Goal: Task Accomplishment & Management: Complete application form

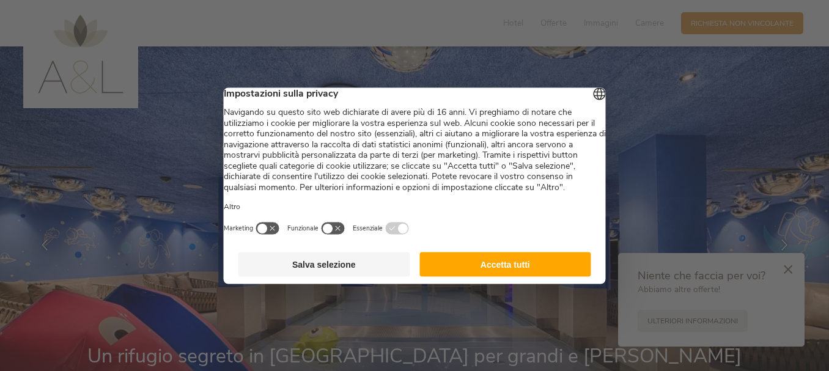
click at [465, 276] on button "Accetta tutti" at bounding box center [505, 264] width 172 height 24
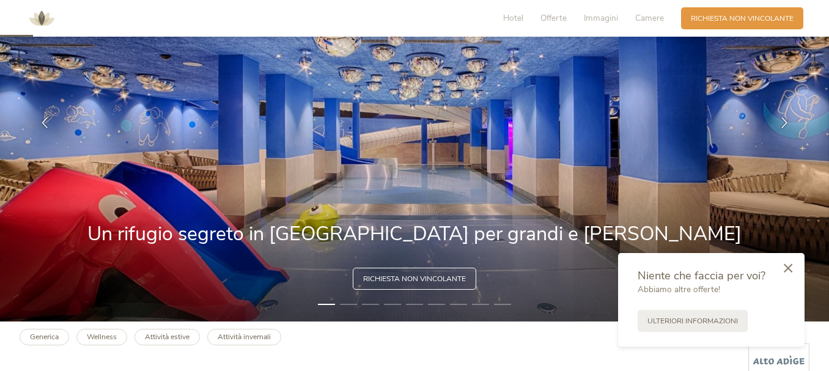
click at [782, 266] on div at bounding box center [787, 269] width 33 height 34
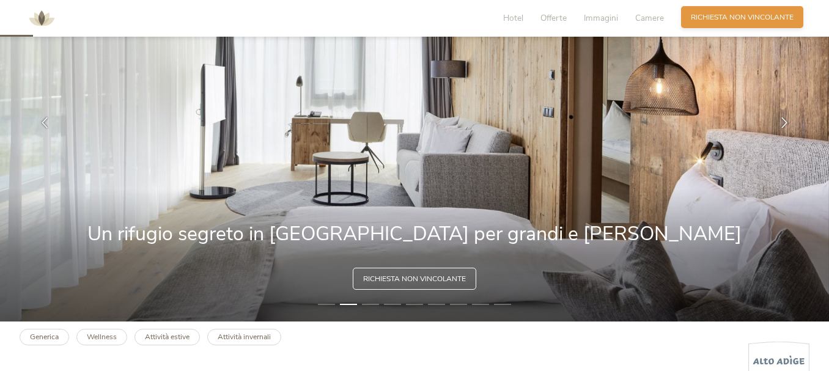
click at [772, 15] on span "Richiesta non vincolante" at bounding box center [742, 17] width 103 height 10
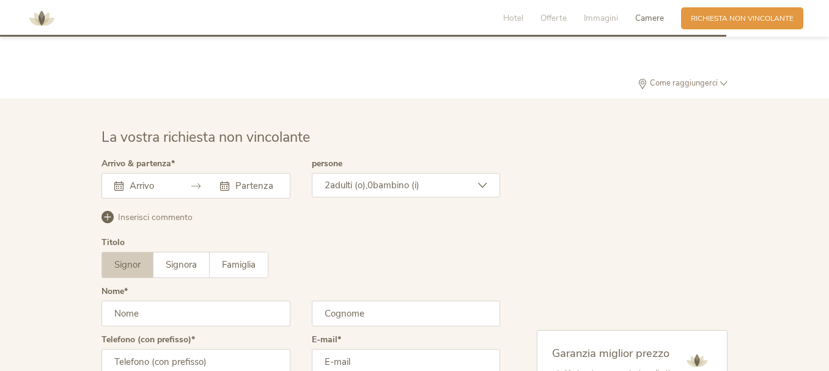
scroll to position [2950, 0]
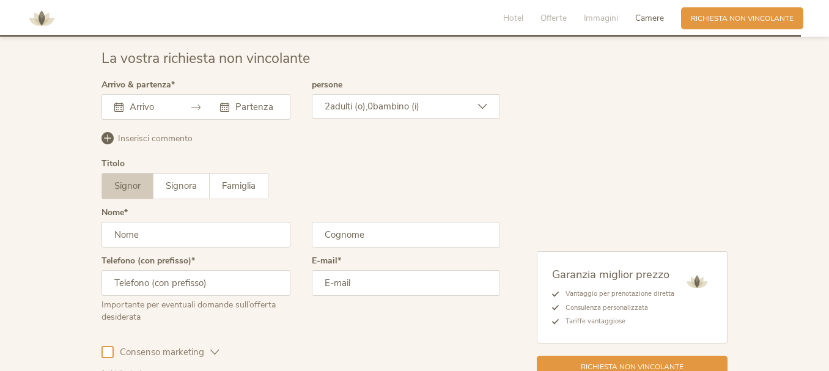
click at [174, 112] on div at bounding box center [195, 107] width 189 height 26
click at [148, 109] on input "text" at bounding box center [149, 107] width 45 height 12
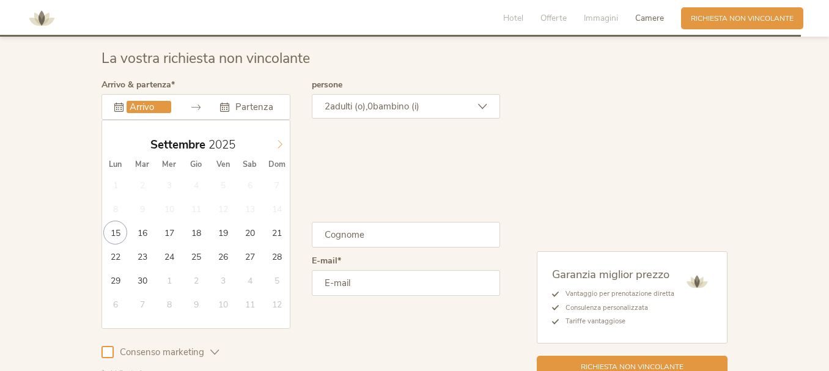
click at [276, 146] on icon at bounding box center [280, 144] width 9 height 9
type input "[DATE]"
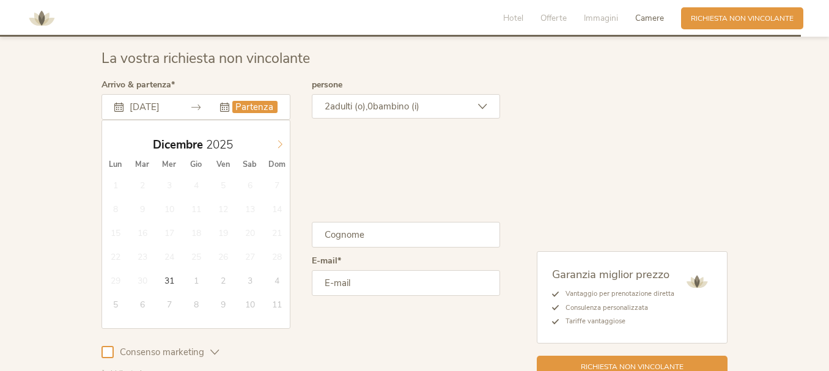
type input "2026"
click at [281, 143] on icon at bounding box center [280, 144] width 9 height 9
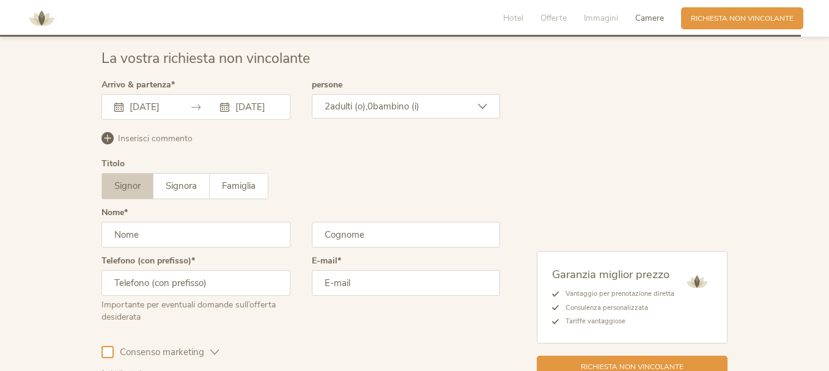
scroll to position [0, 0]
click at [245, 105] on input "[DATE]" at bounding box center [254, 107] width 45 height 12
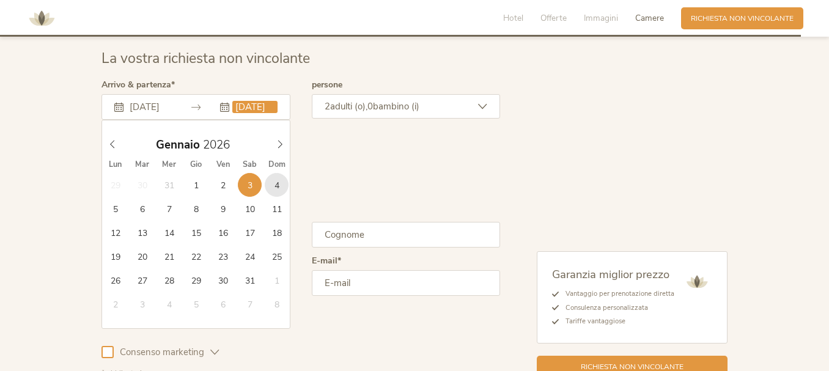
type input "[DATE]"
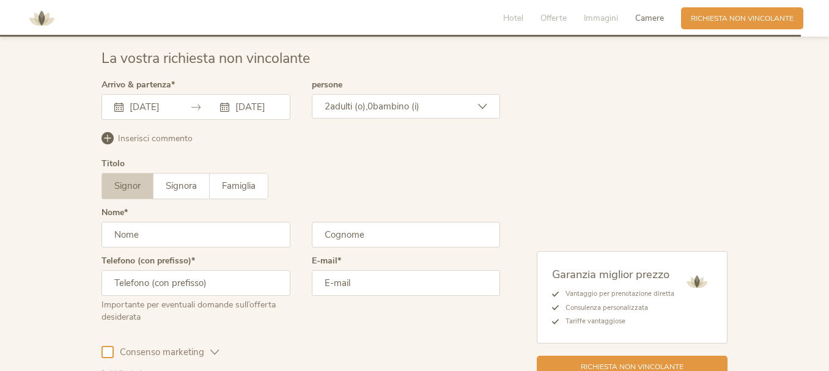
click at [403, 114] on div "2 adulti (o), 0 bambino (i)" at bounding box center [406, 106] width 189 height 24
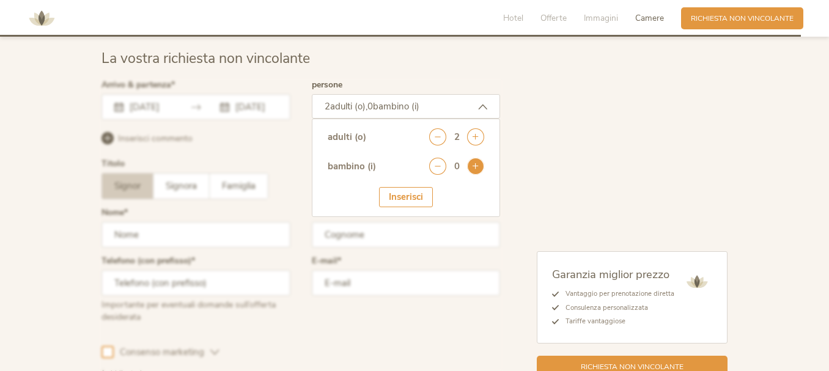
click at [479, 163] on icon at bounding box center [475, 166] width 17 height 17
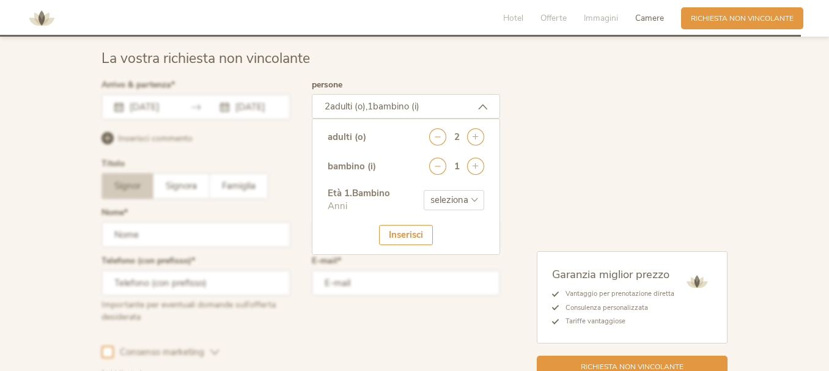
click at [469, 197] on select "seleziona 0 1 2 3 4 5 6 7 8 9 10 11 12 13 14 15 16 17" at bounding box center [454, 200] width 61 height 20
select select "2"
click at [424, 190] on select "seleziona 0 1 2 3 4 5 6 7 8 9 10 11 12 13 14 15 16 17" at bounding box center [454, 200] width 61 height 20
click at [419, 233] on div "Inserisci" at bounding box center [406, 235] width 54 height 20
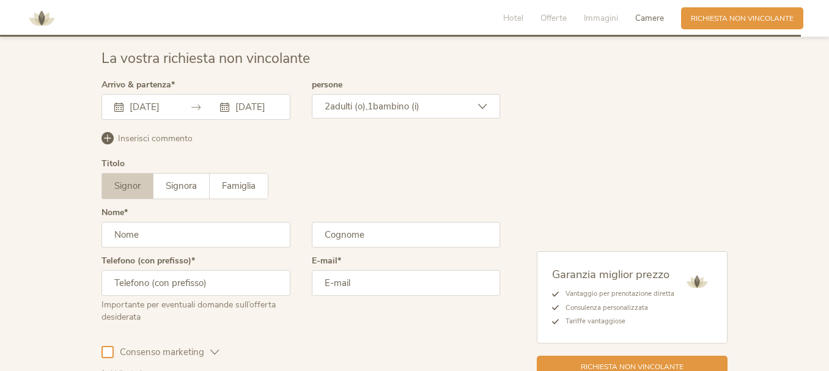
click at [159, 241] on input "text" at bounding box center [195, 235] width 189 height 26
click at [195, 177] on label "Signora" at bounding box center [181, 186] width 56 height 25
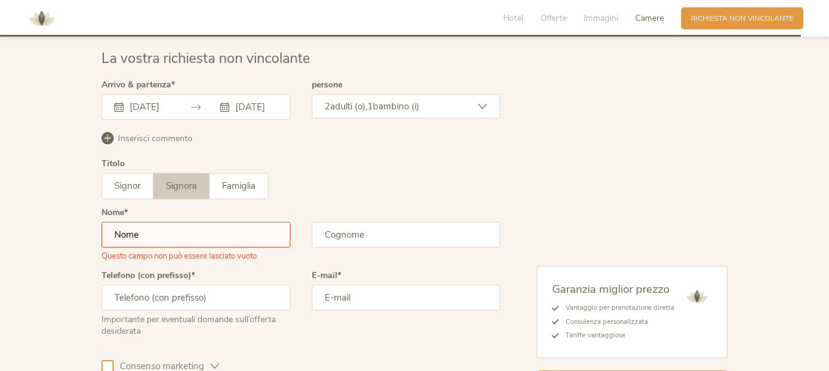
click at [166, 238] on input "text" at bounding box center [195, 235] width 189 height 26
type input "DARIIA"
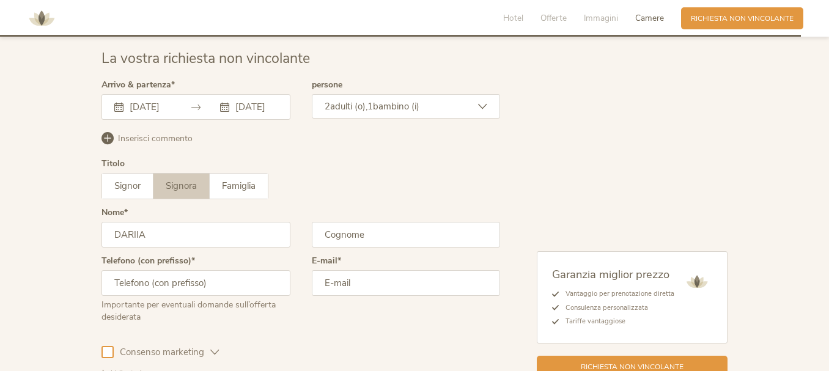
click at [372, 232] on input "text" at bounding box center [406, 235] width 189 height 26
type input "[PERSON_NAME]"
click at [370, 290] on input "email" at bounding box center [406, 283] width 189 height 26
type input "G"
type input "q"
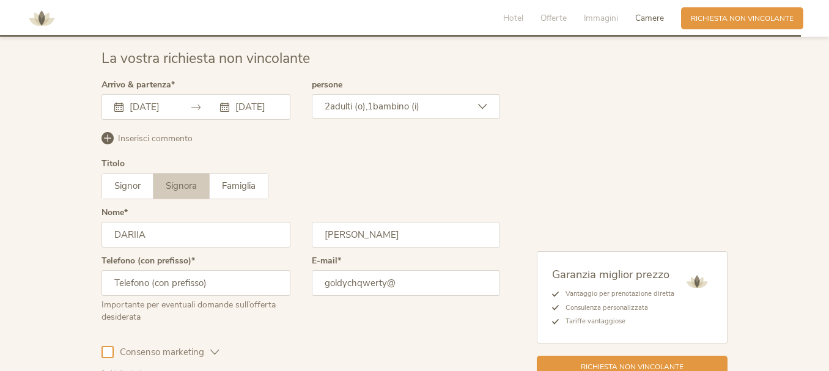
click at [434, 281] on input "goldychqwerty@" at bounding box center [406, 283] width 189 height 26
type input "[EMAIL_ADDRESS][DOMAIN_NAME]"
click at [161, 293] on input "text" at bounding box center [195, 283] width 189 height 26
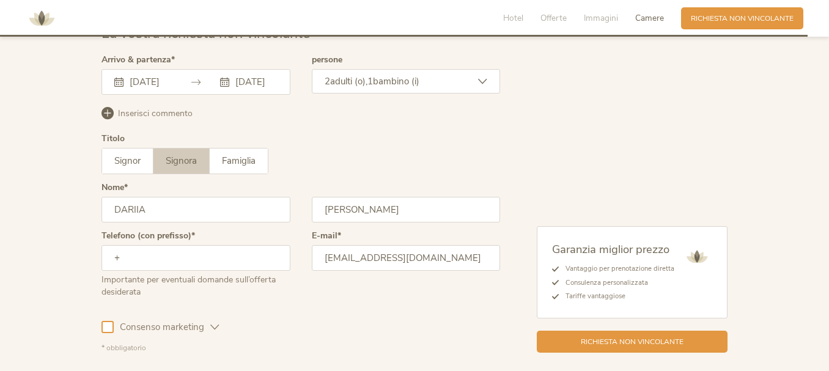
scroll to position [3055, 0]
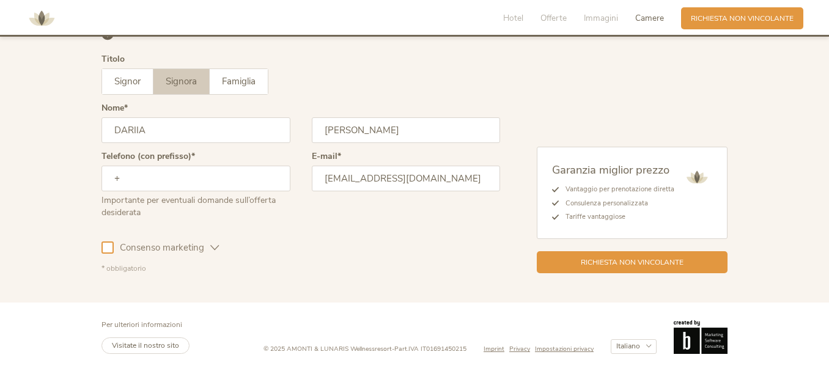
click at [166, 189] on input "+" at bounding box center [195, 179] width 189 height 26
type input "[PHONE_NUMBER]"
click at [140, 251] on span "Consenso marketing" at bounding box center [162, 247] width 97 height 13
click at [142, 251] on span "Consenso marketing" at bounding box center [162, 247] width 97 height 13
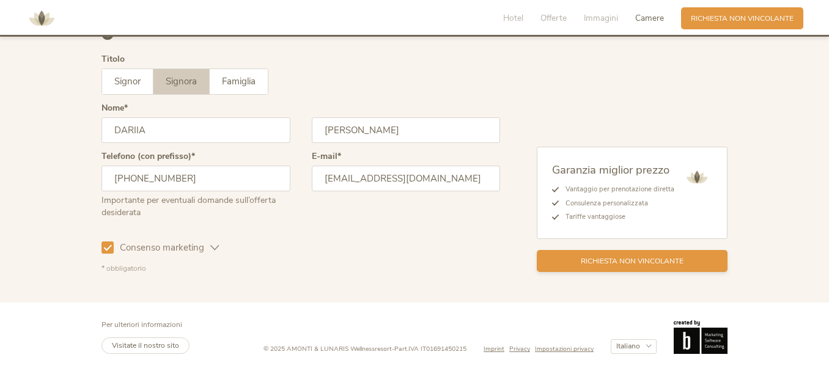
click at [611, 258] on span "Richiesta non vincolante" at bounding box center [632, 261] width 103 height 10
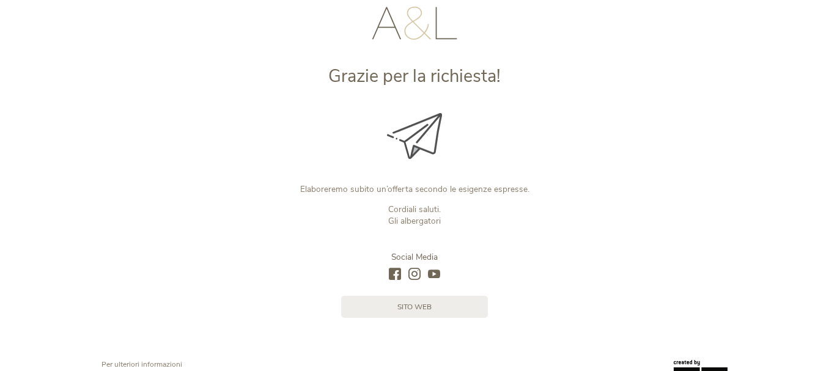
scroll to position [128, 0]
